Goal: Find specific page/section: Find specific page/section

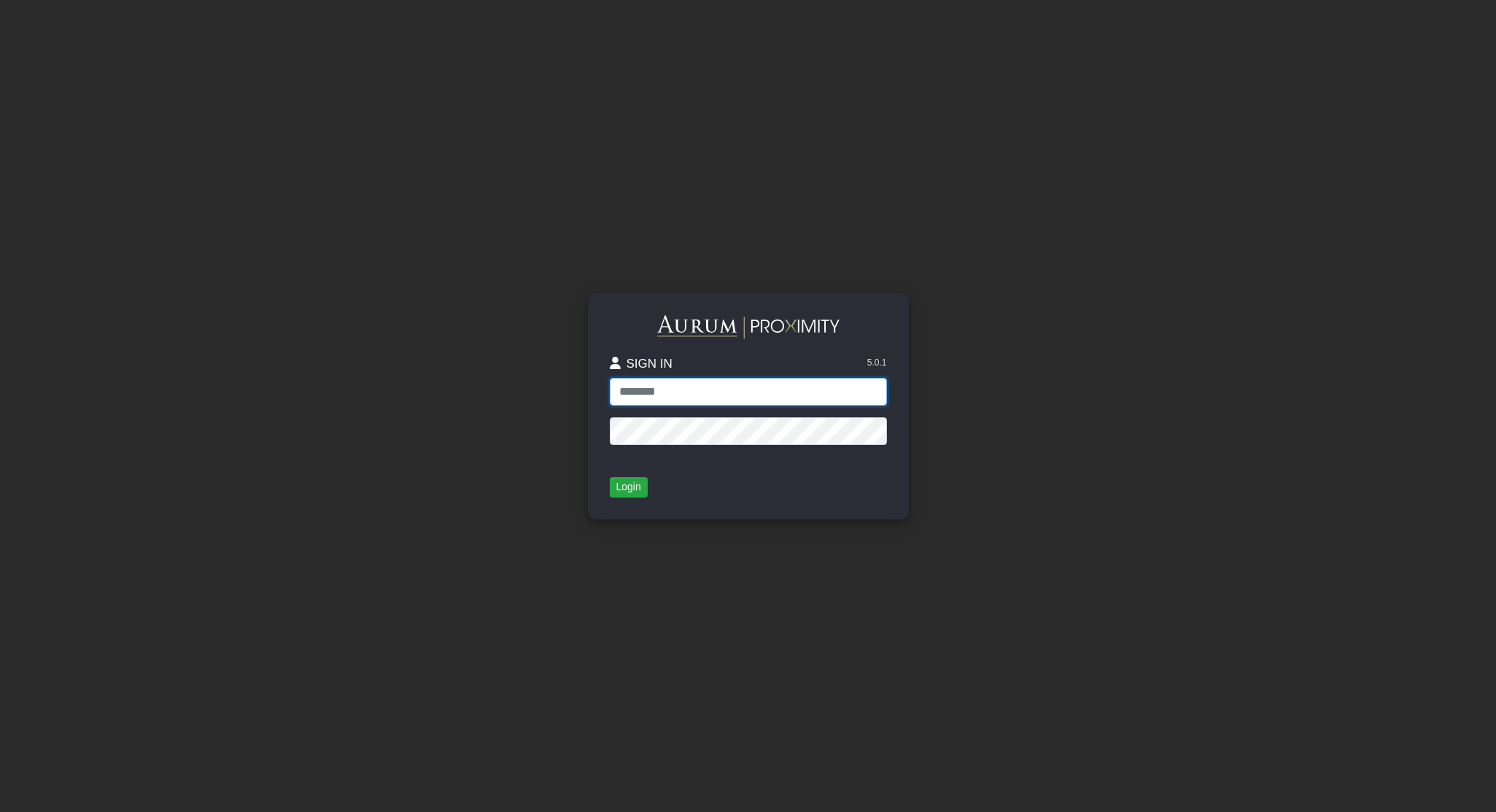
type input "**********"
click at [617, 485] on button "Login" at bounding box center [629, 487] width 38 height 20
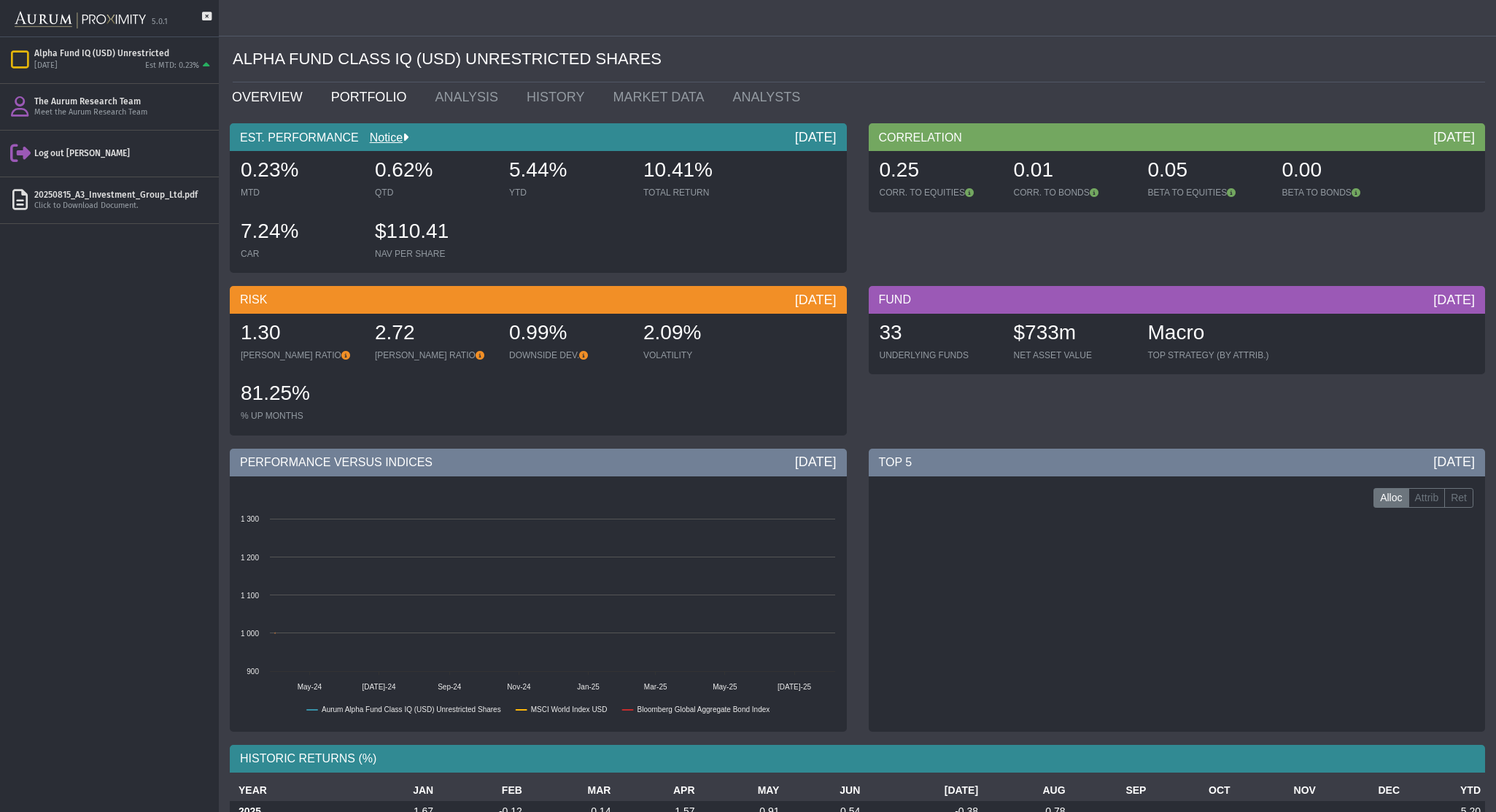
click at [385, 99] on link "PORTFOLIO" at bounding box center [372, 97] width 104 height 29
